Goal: Task Accomplishment & Management: Manage account settings

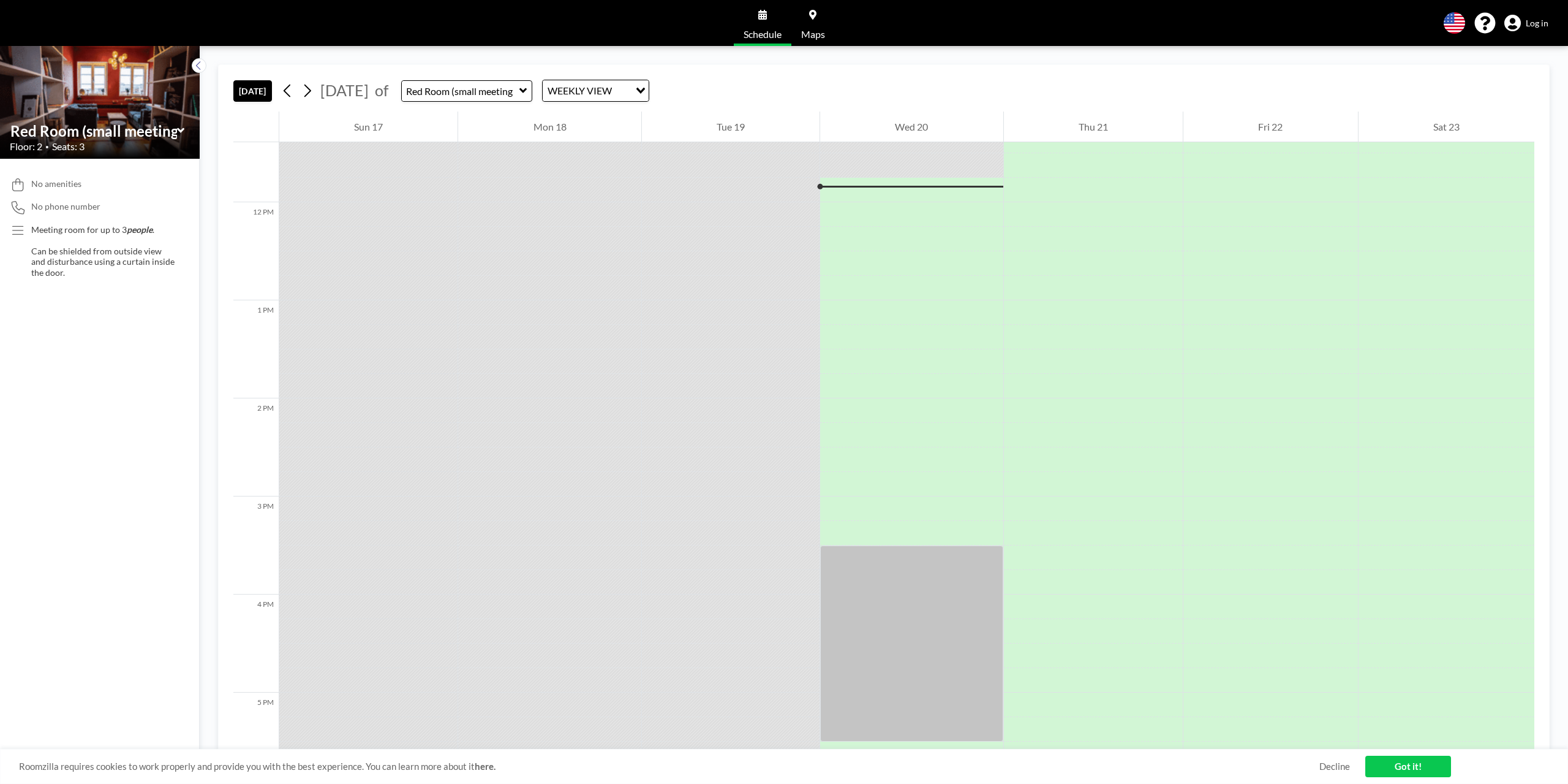
scroll to position [1127, 0]
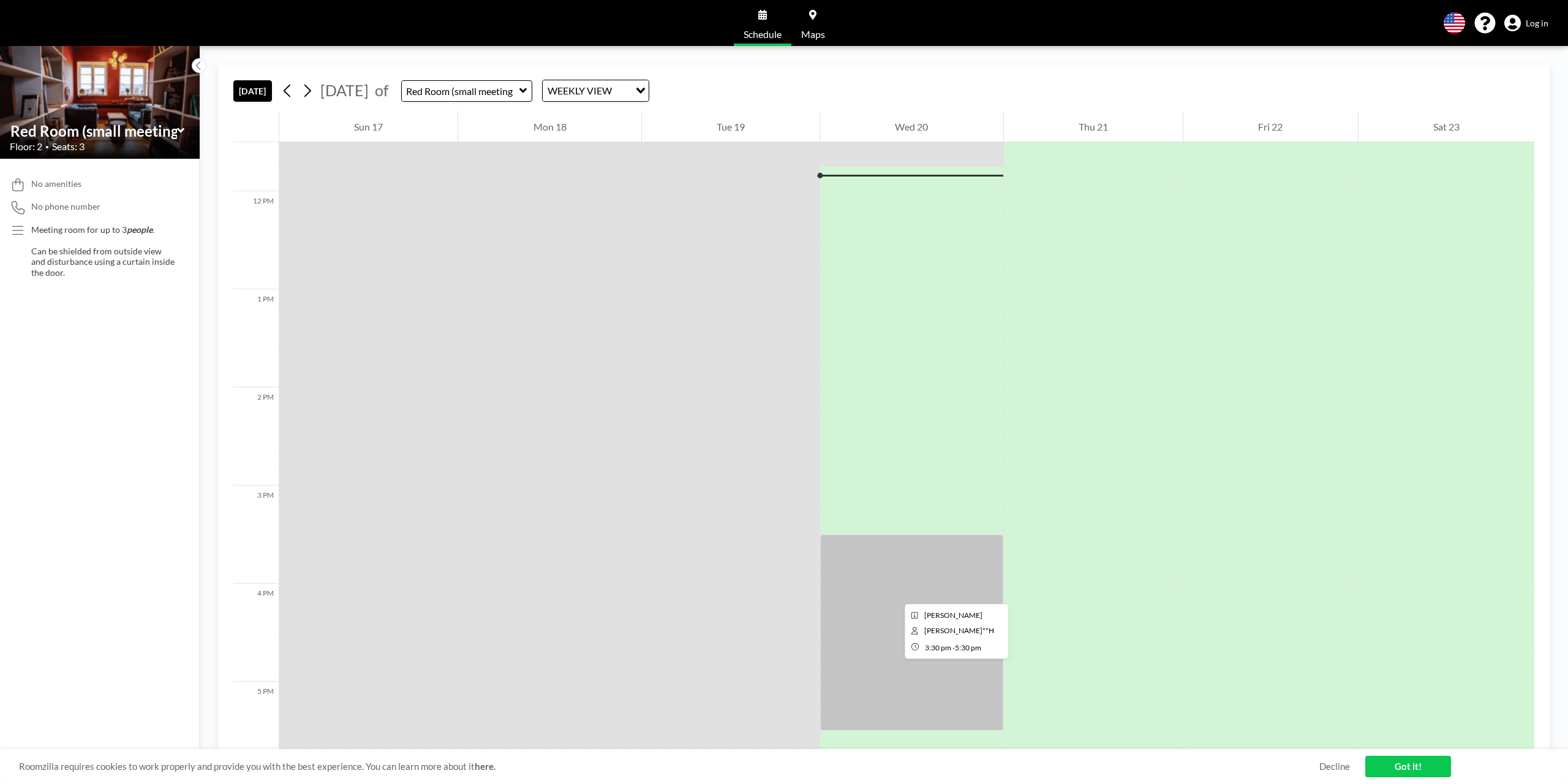
click at [895, 593] on div at bounding box center [911, 632] width 182 height 196
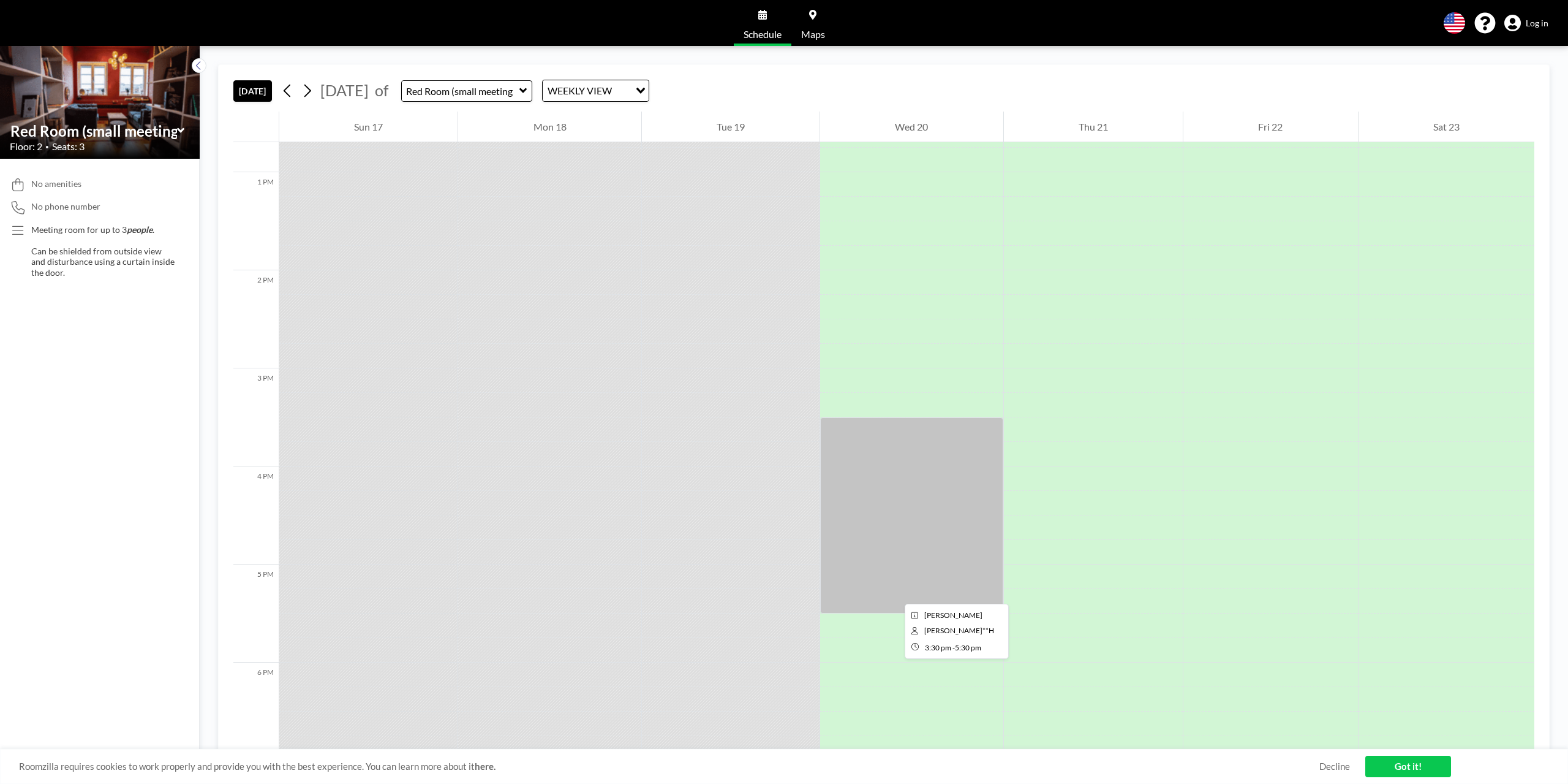
scroll to position [1250, 0]
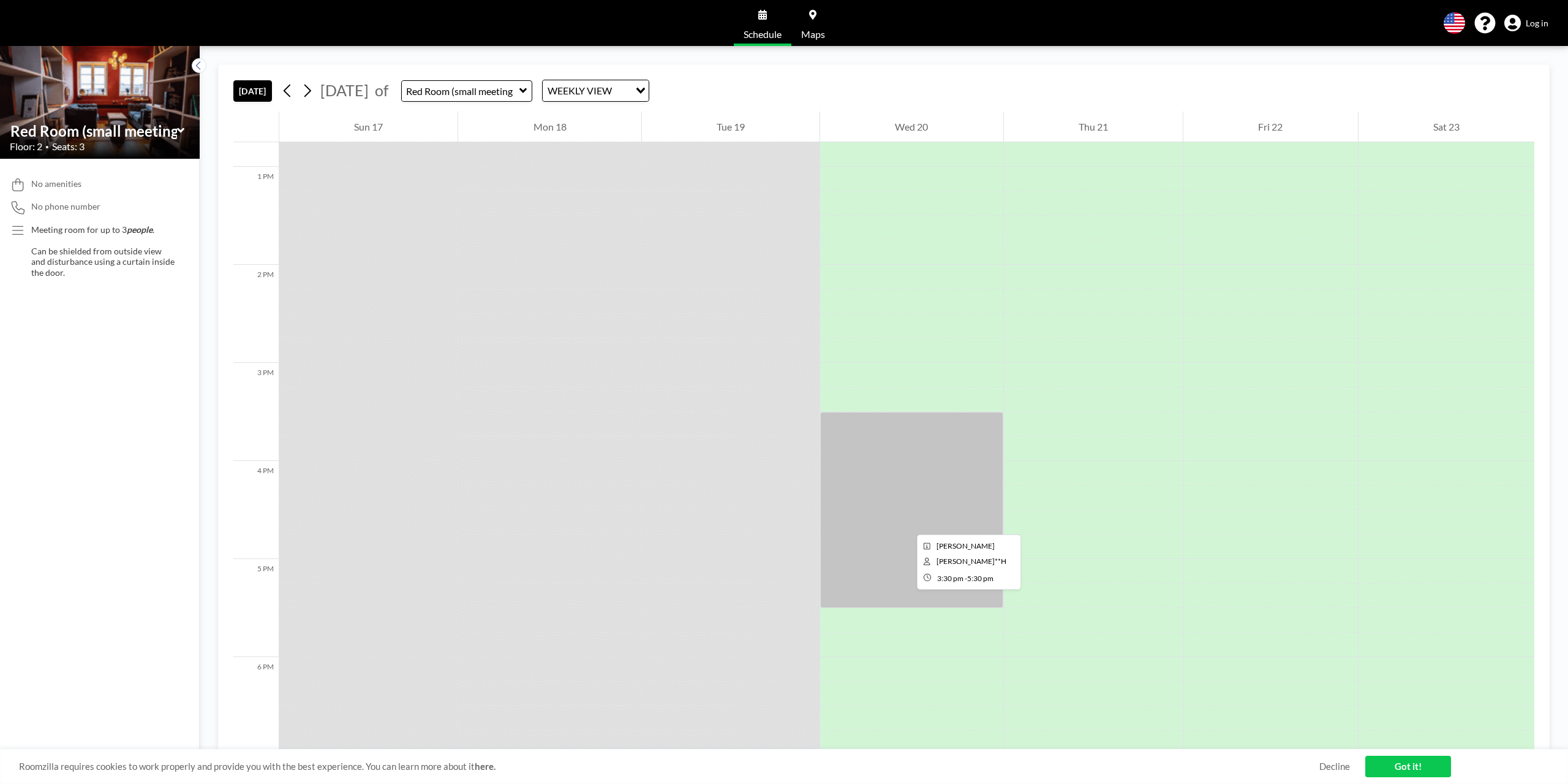
click at [907, 523] on div at bounding box center [911, 510] width 182 height 196
drag, startPoint x: 907, startPoint y: 522, endPoint x: 874, endPoint y: 507, distance: 36.2
click at [874, 507] on div at bounding box center [911, 510] width 182 height 196
click at [872, 466] on div at bounding box center [911, 510] width 182 height 196
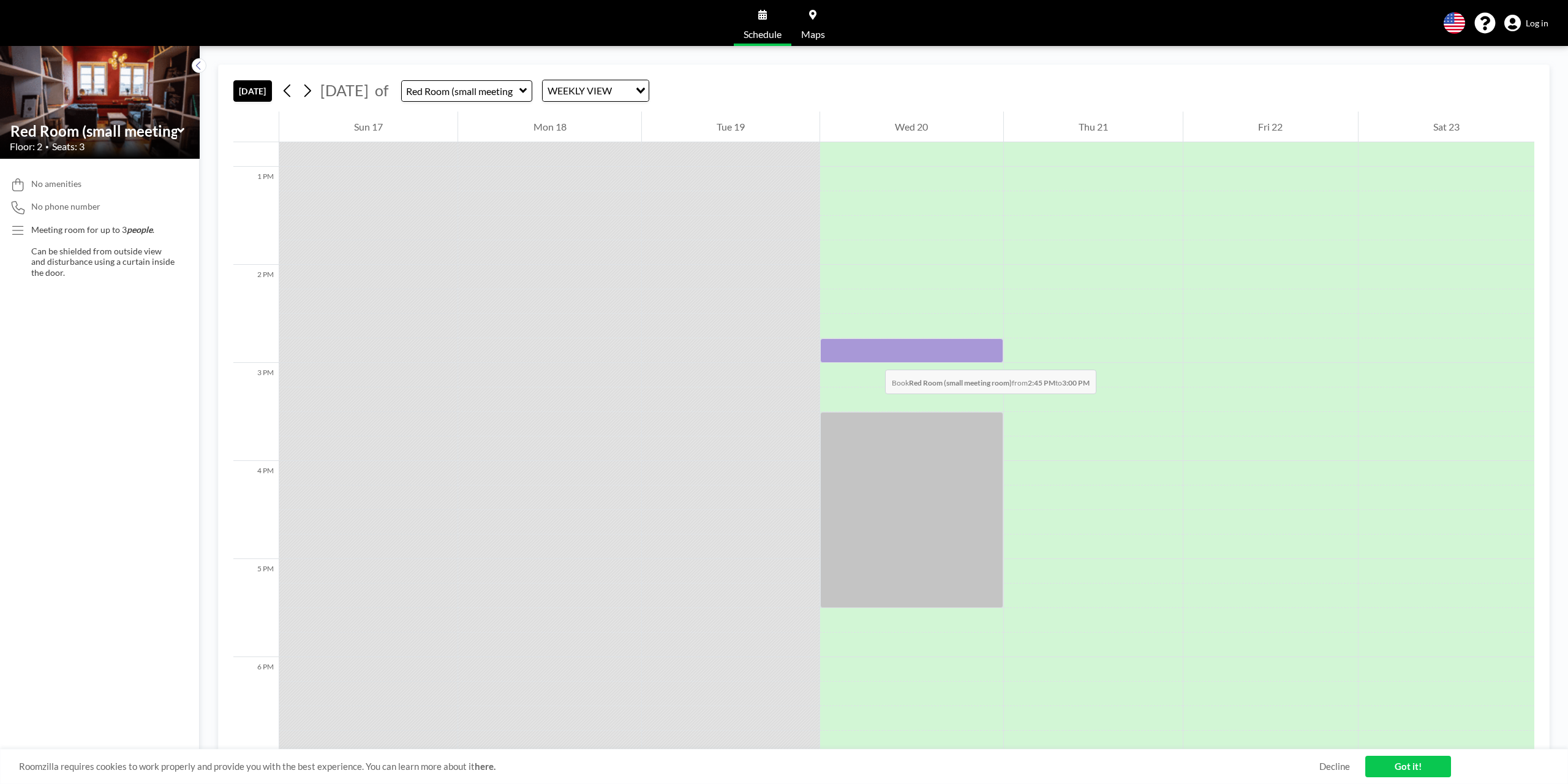
click at [873, 357] on div at bounding box center [911, 350] width 182 height 25
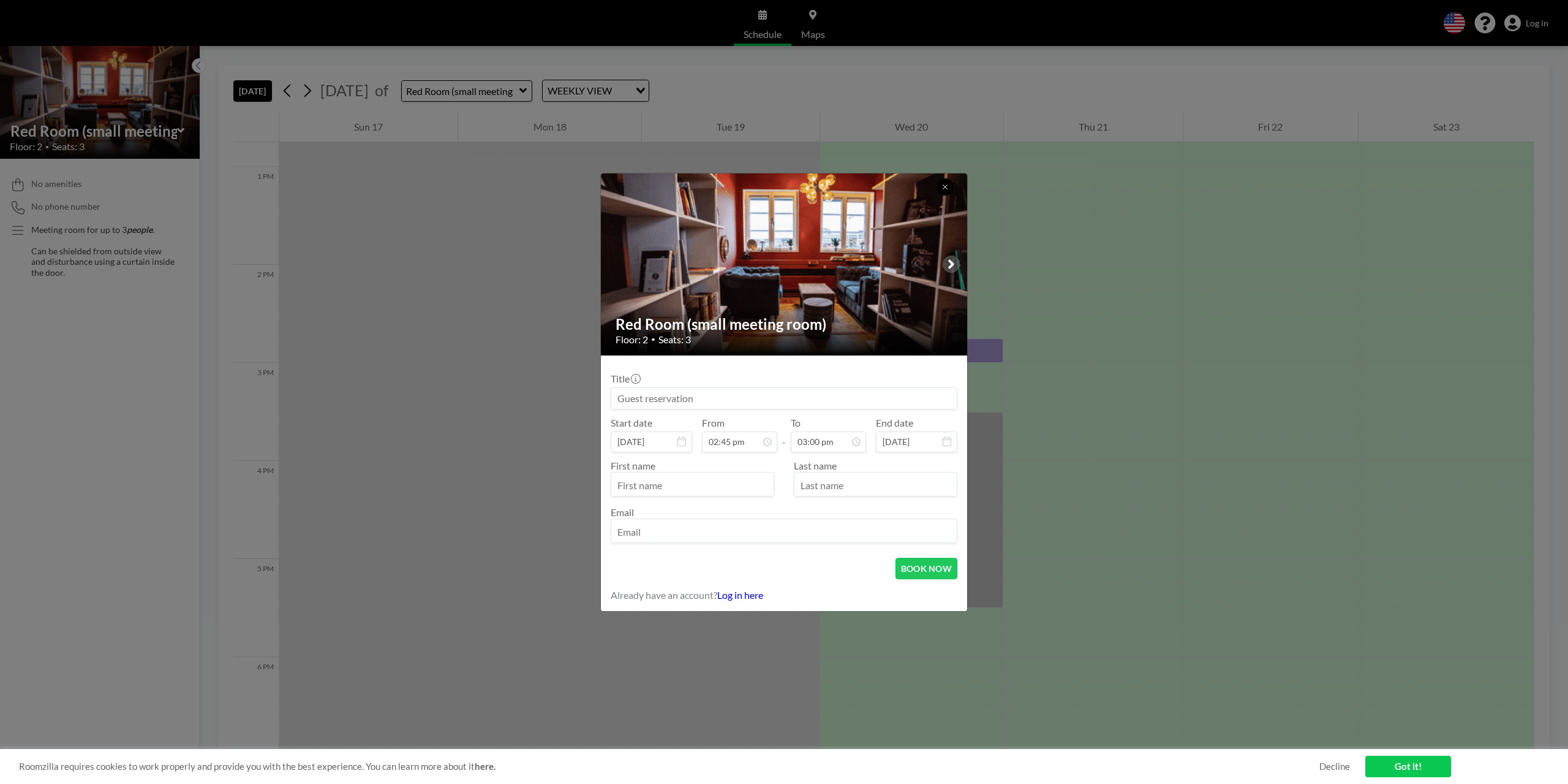
click at [943, 182] on button at bounding box center [945, 187] width 17 height 17
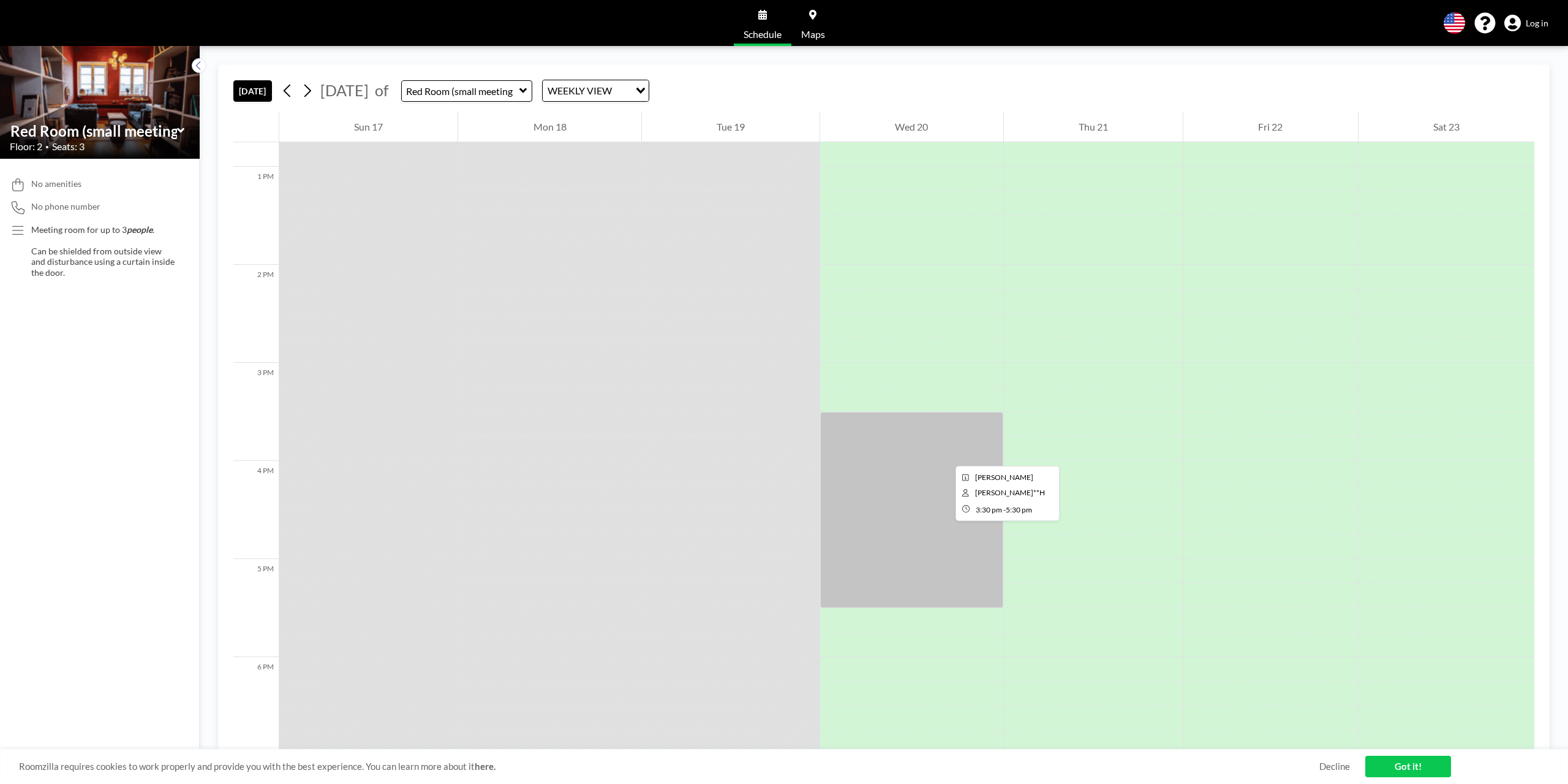
click at [946, 455] on div at bounding box center [911, 510] width 182 height 196
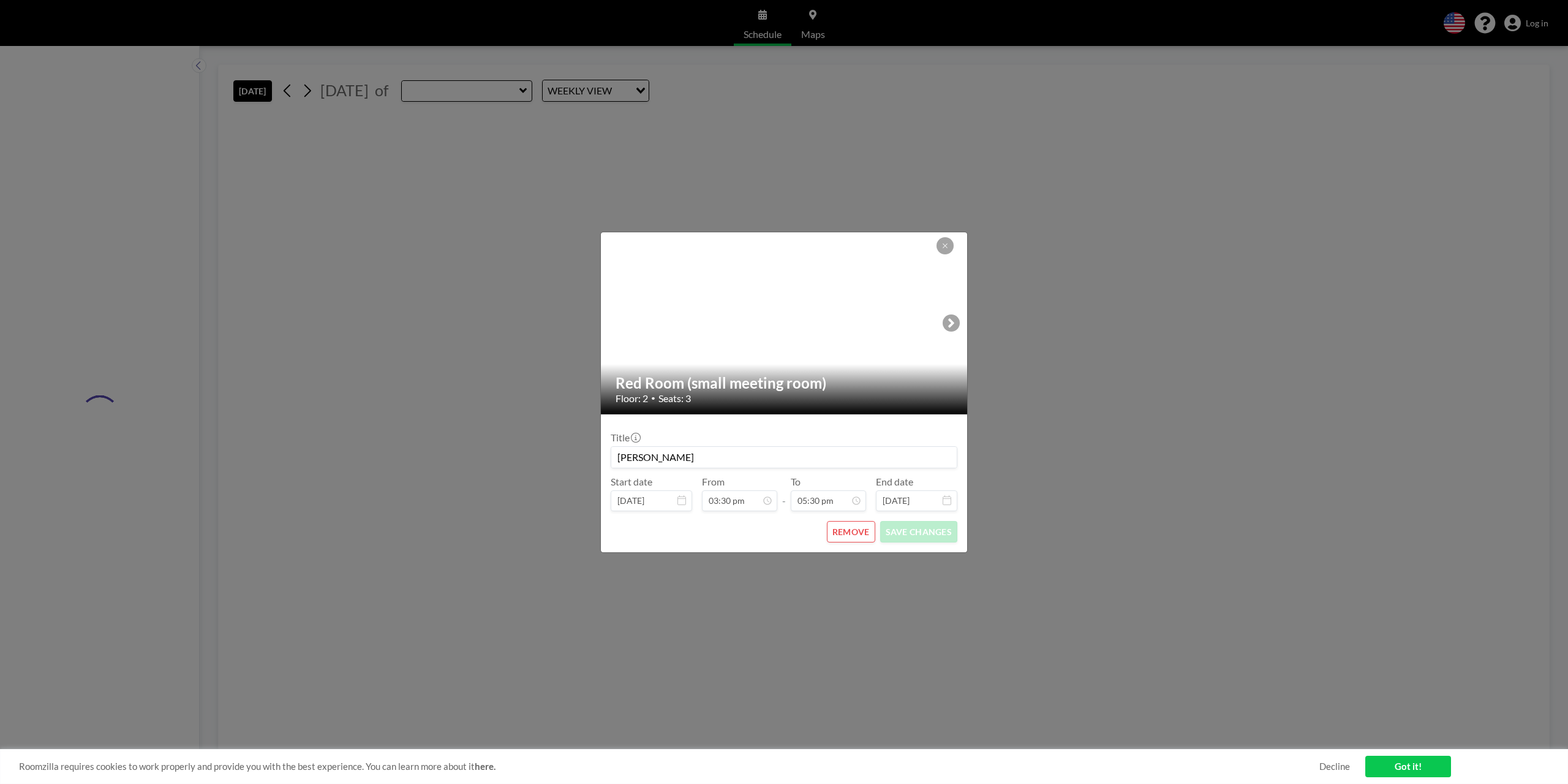
type input "Red Room (small meeting room)"
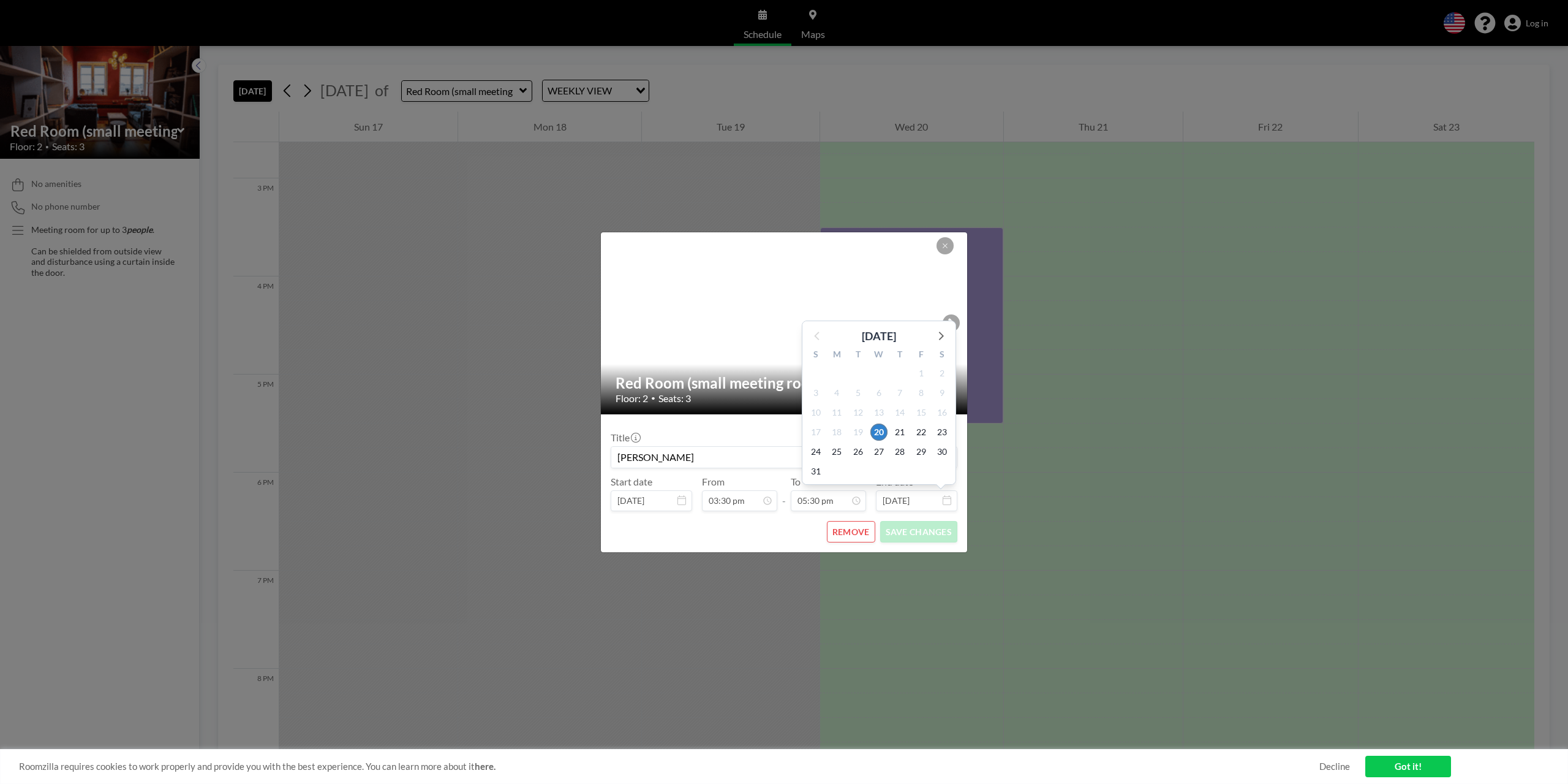
scroll to position [1495, 0]
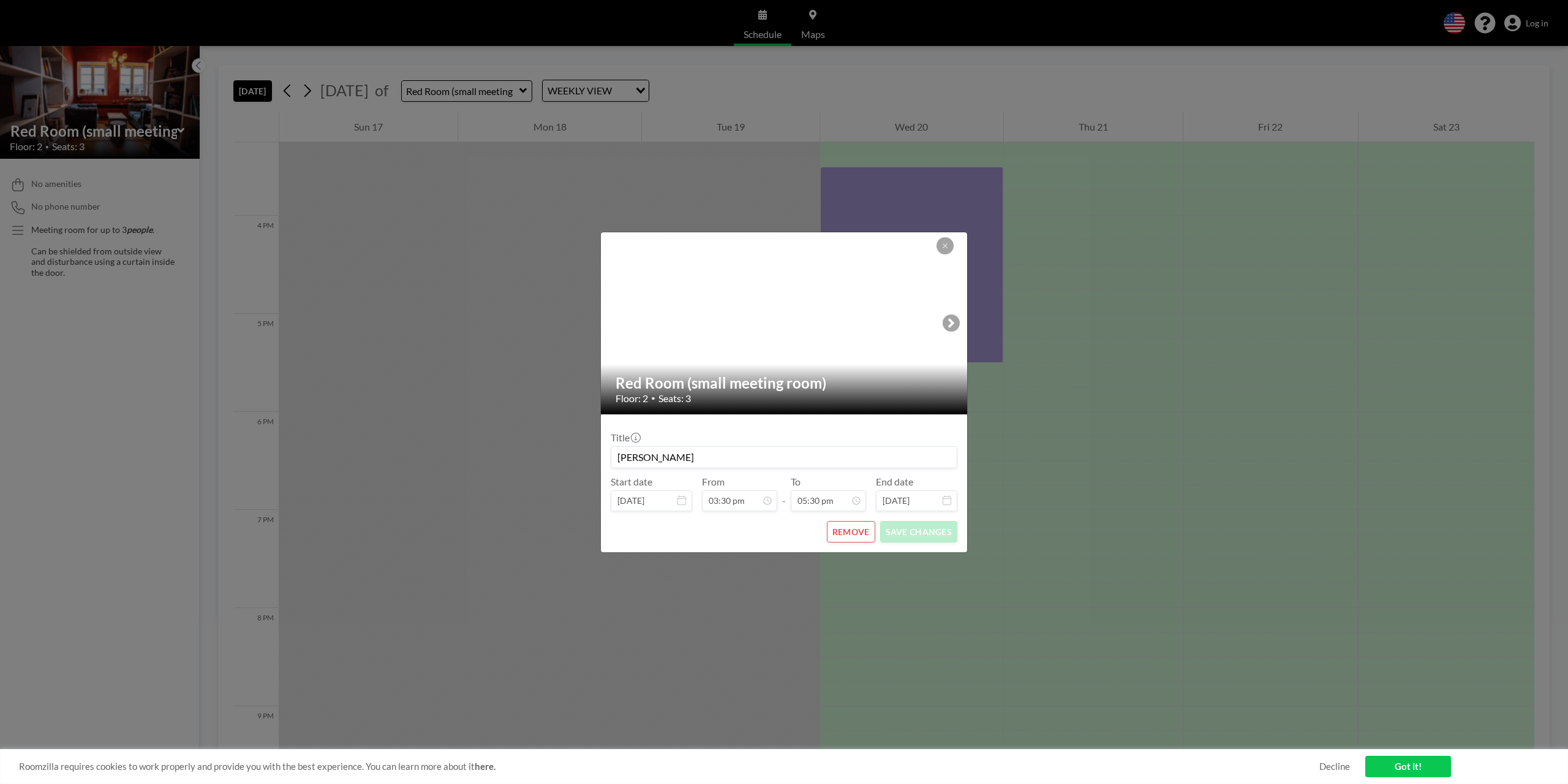
click at [856, 536] on button "REMOVE" at bounding box center [851, 532] width 48 height 21
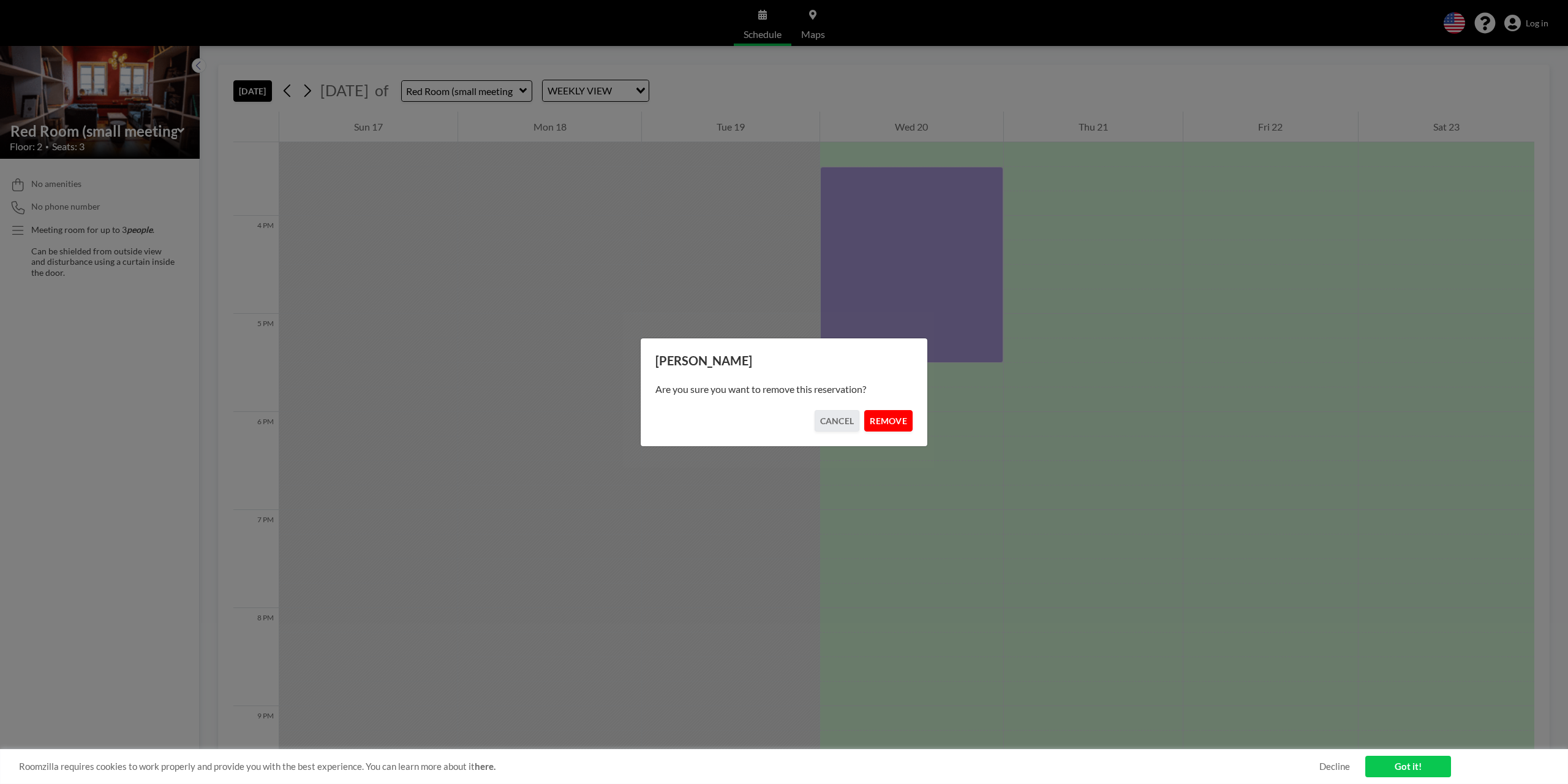
click at [893, 424] on button "REMOVE" at bounding box center [888, 421] width 48 height 21
